Goal: Find specific page/section: Find specific page/section

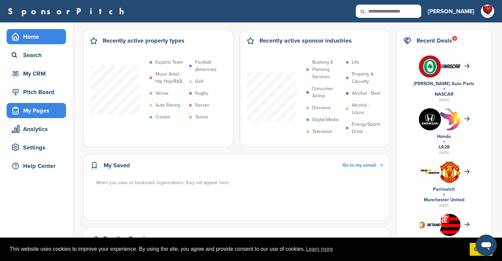
click at [34, 109] on div "My Pages" at bounding box center [38, 111] width 56 height 12
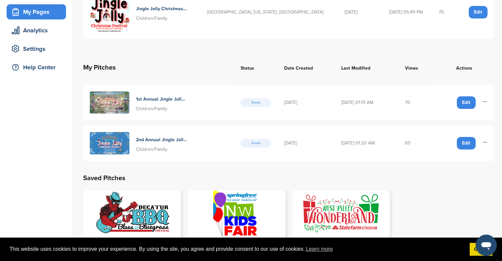
scroll to position [99, 0]
click at [486, 99] on icon at bounding box center [484, 101] width 5 height 5
click at [339, 99] on td "06/06/2025 01:19 AM" at bounding box center [366, 101] width 63 height 35
click at [145, 99] on h4 "1st Annual Jingle Jolly Christmas Festival [GEOGRAPHIC_DATA]!" at bounding box center [161, 98] width 51 height 7
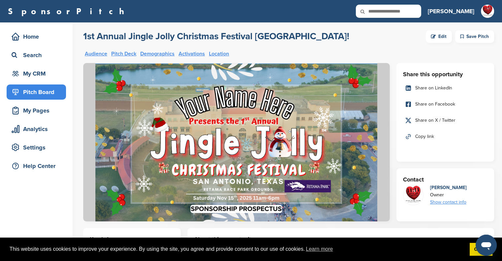
click at [415, 136] on span "Copy link" at bounding box center [424, 136] width 19 height 7
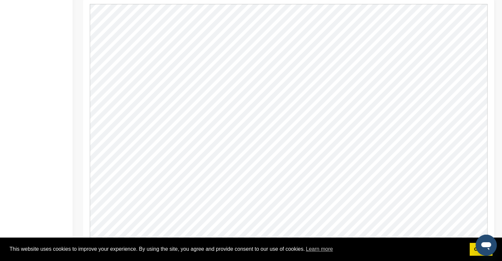
scroll to position [468, 0]
